Goal: Find specific page/section: Find specific page/section

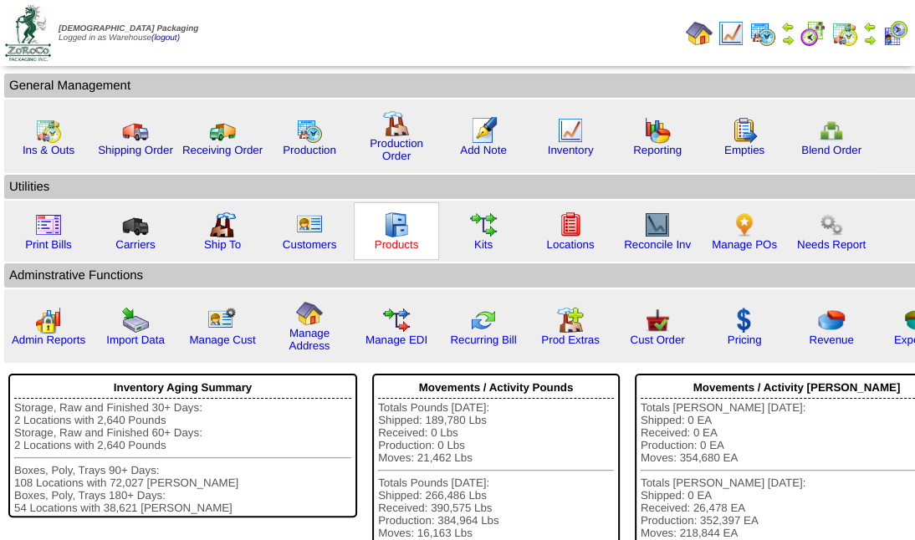
click at [394, 243] on link "Products" at bounding box center [397, 244] width 44 height 13
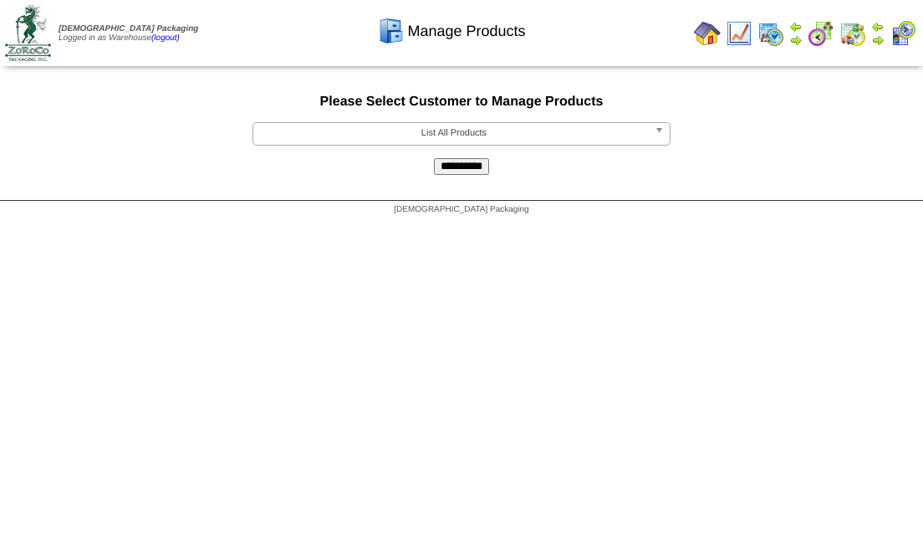
click at [655, 134] on b at bounding box center [662, 134] width 15 height 22
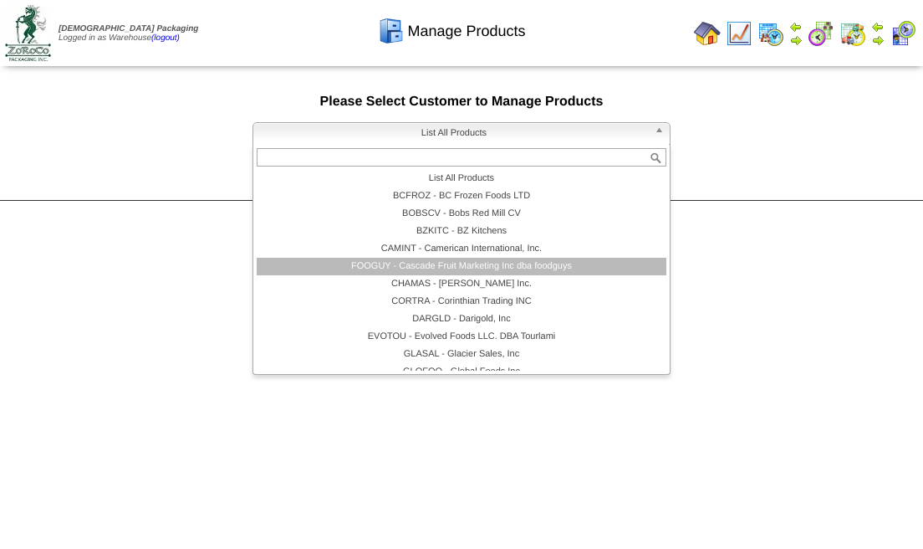
scroll to position [111, 0]
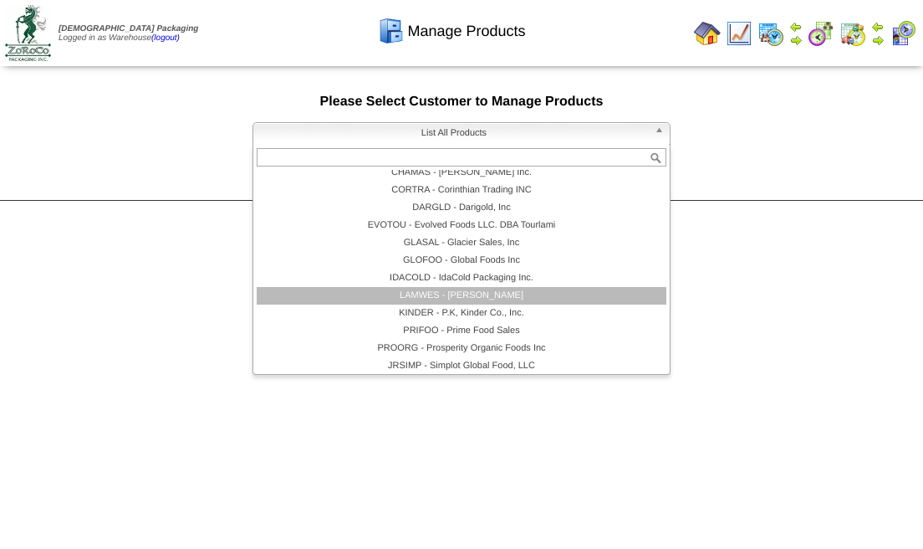
click at [445, 299] on li "LAMWES - Lamb-Weston" at bounding box center [462, 296] width 410 height 18
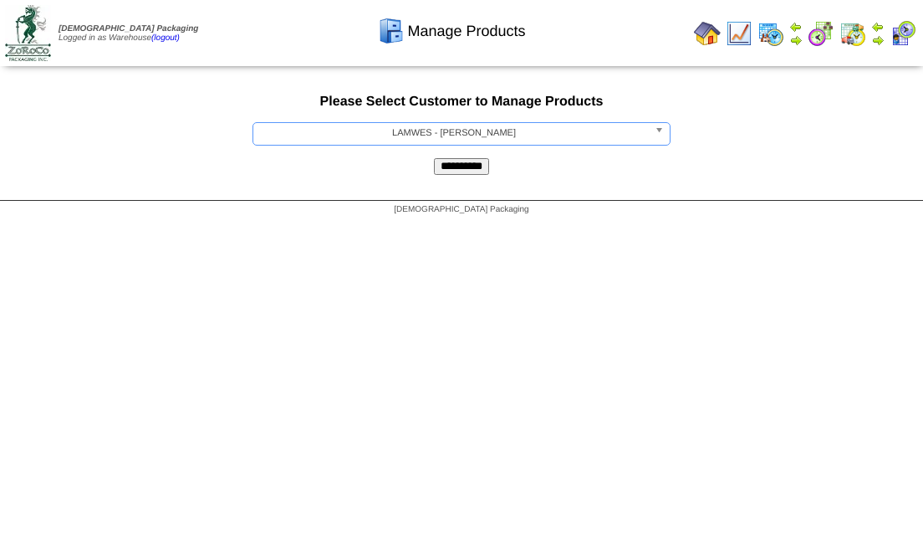
click at [475, 167] on input "**********" at bounding box center [461, 166] width 55 height 17
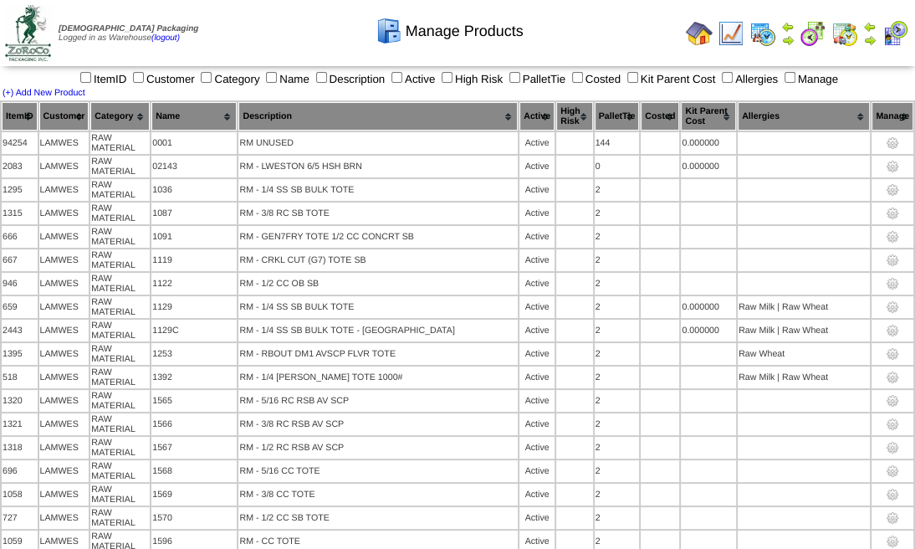
scroll to position [8787, 0]
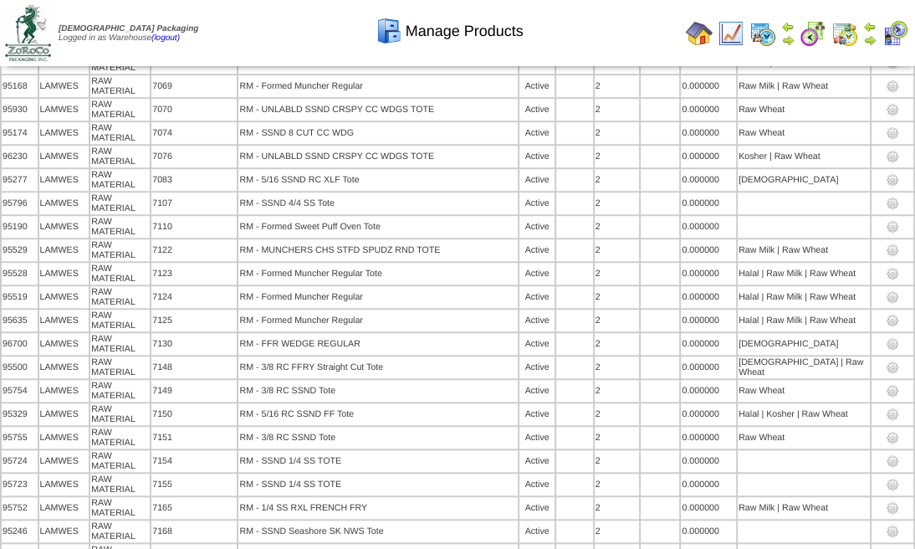
scroll to position [5287, 0]
